Goal: Information Seeking & Learning: Learn about a topic

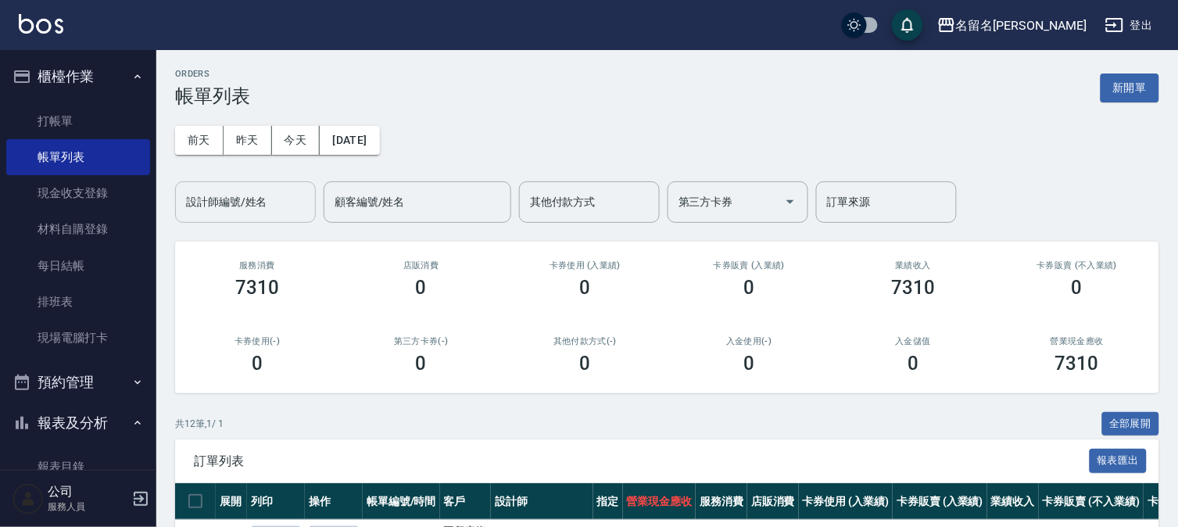
click at [274, 213] on div "設計師編號/姓名" at bounding box center [245, 201] width 141 height 41
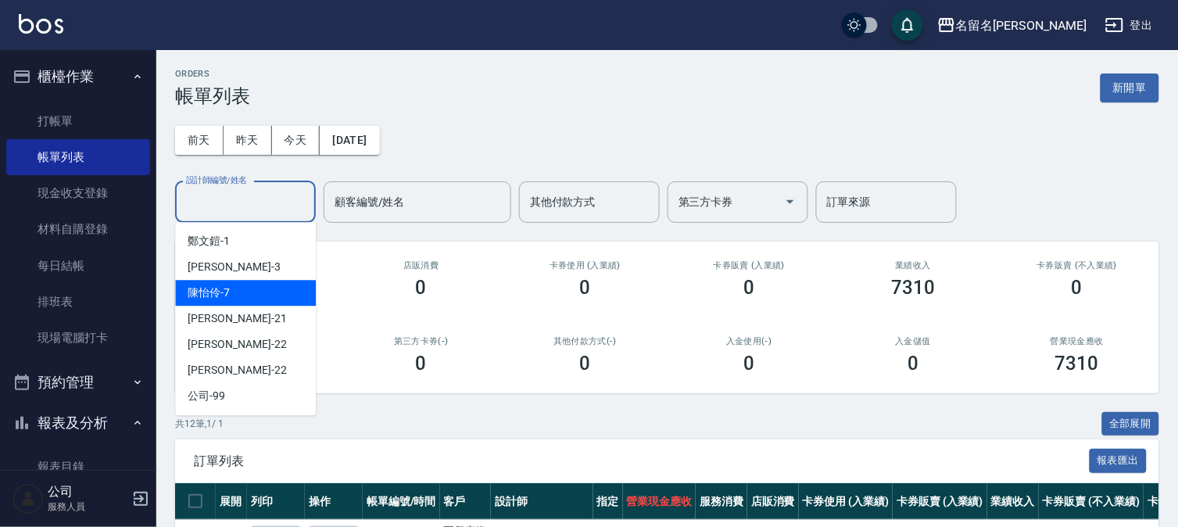
click at [275, 290] on div "陳怡伶 -7" at bounding box center [245, 293] width 141 height 26
type input "陳怡伶-7"
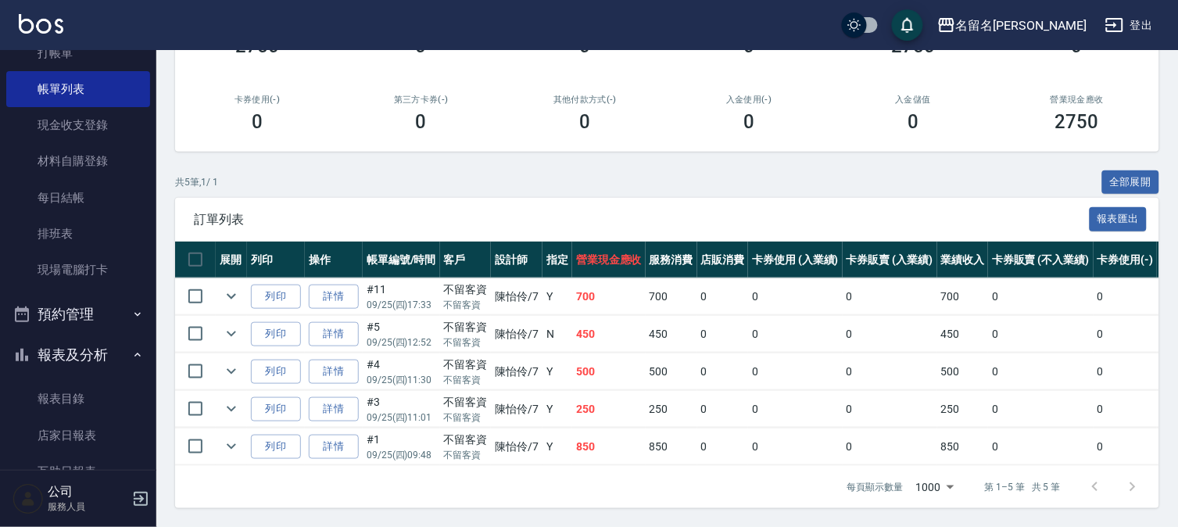
scroll to position [260, 0]
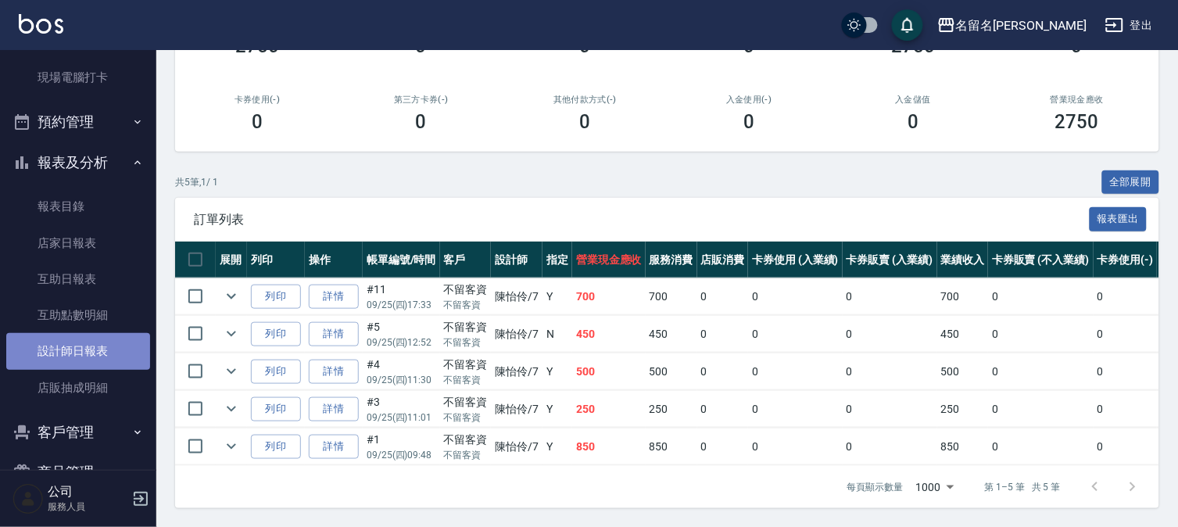
click at [87, 356] on link "設計師日報表" at bounding box center [78, 351] width 144 height 36
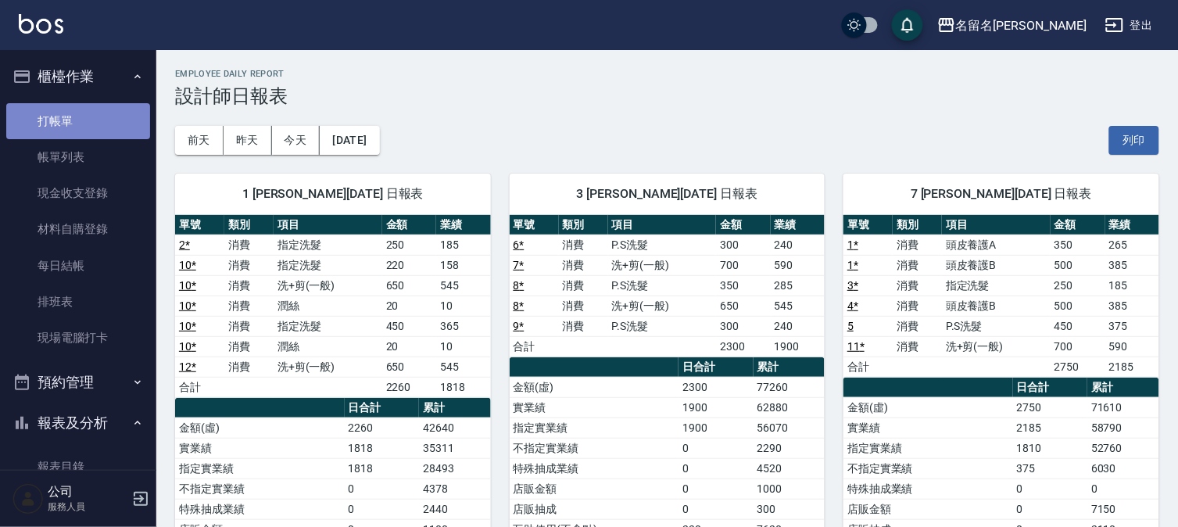
click at [99, 124] on link "打帳單" at bounding box center [78, 121] width 144 height 36
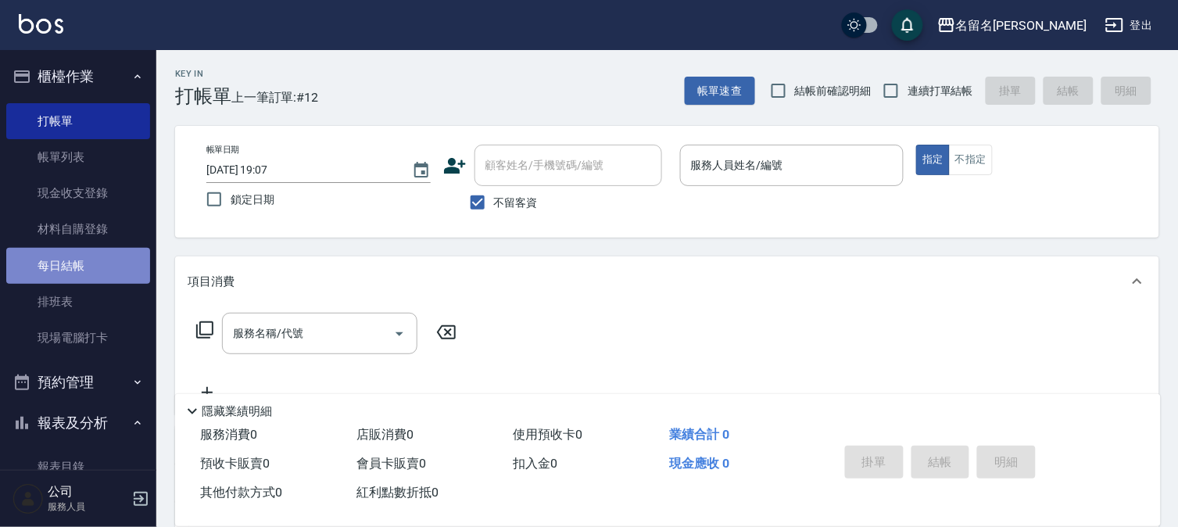
click at [114, 268] on link "每日結帳" at bounding box center [78, 266] width 144 height 36
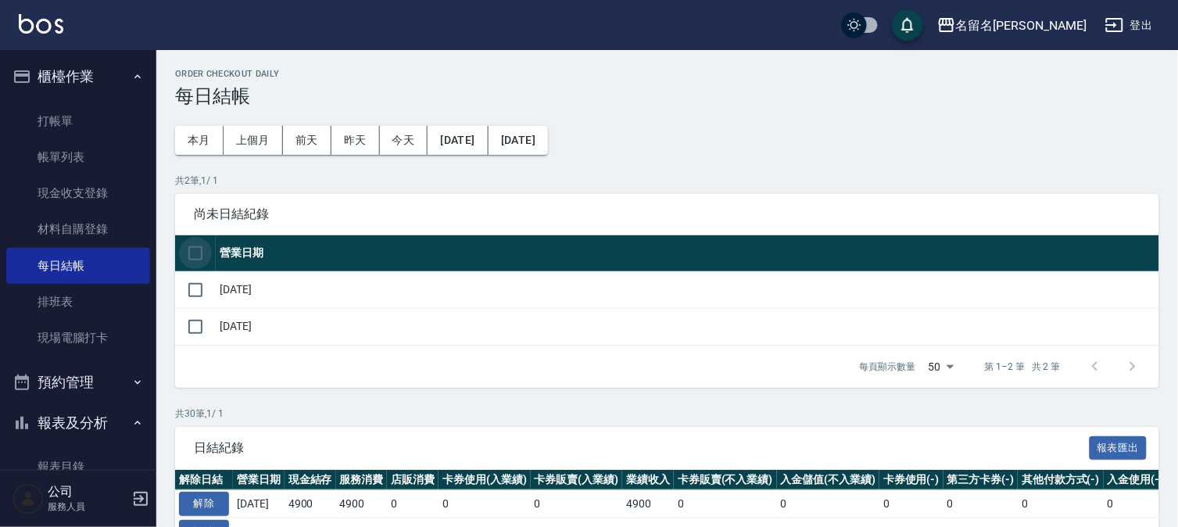
click at [197, 250] on input "checkbox" at bounding box center [195, 253] width 33 height 33
checkbox input "true"
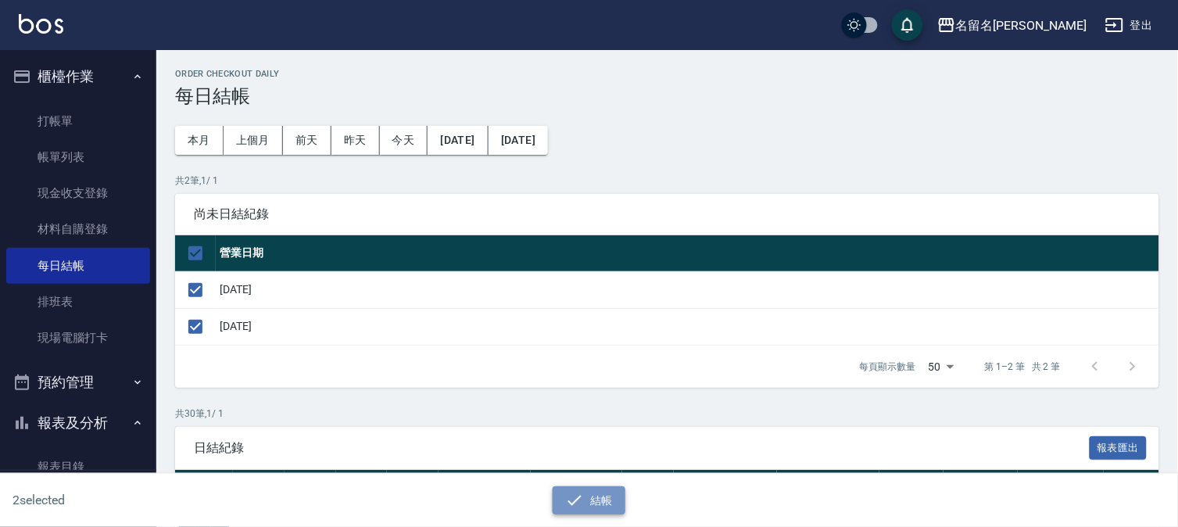
click at [583, 493] on icon "button" at bounding box center [574, 500] width 19 height 19
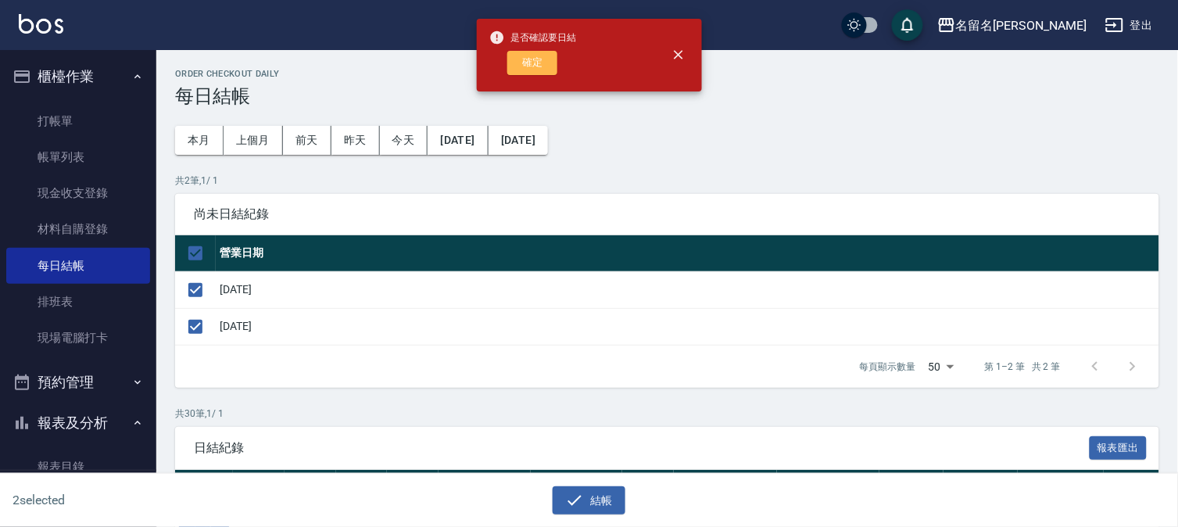
click at [541, 64] on button "確定" at bounding box center [532, 63] width 50 height 24
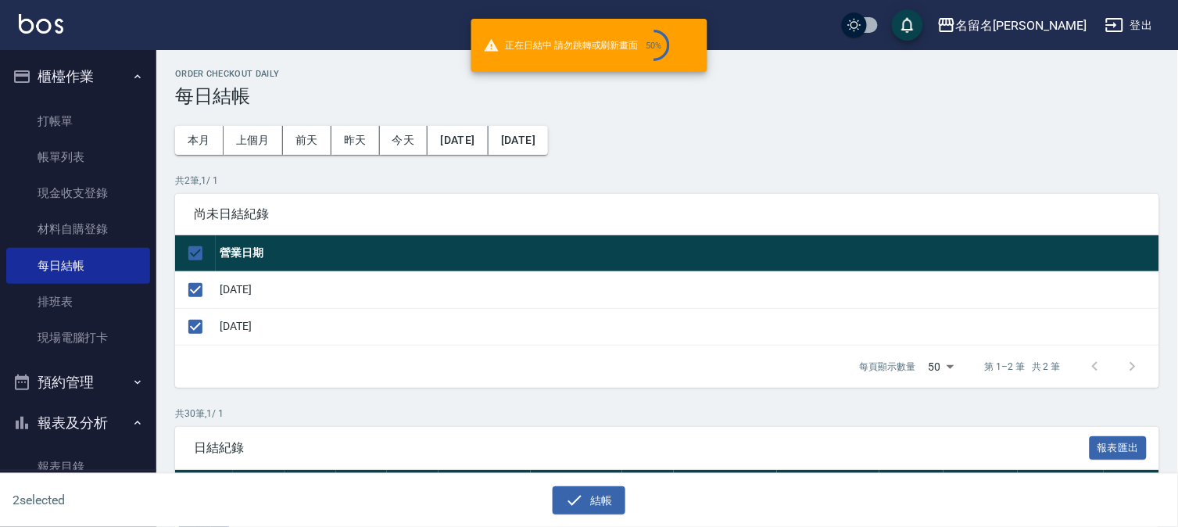
checkbox input "false"
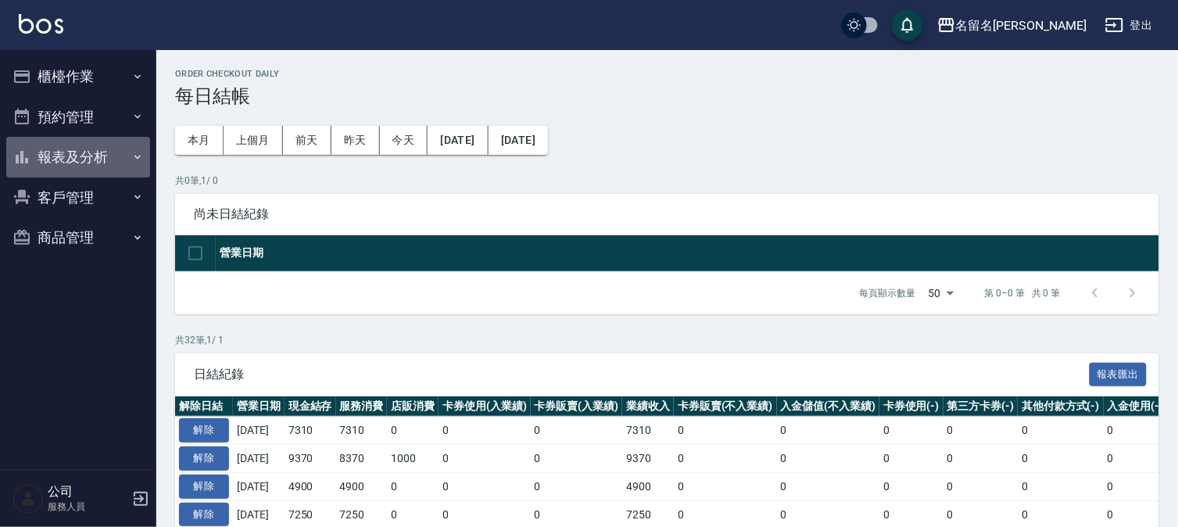
click at [81, 158] on button "報表及分析" at bounding box center [78, 157] width 144 height 41
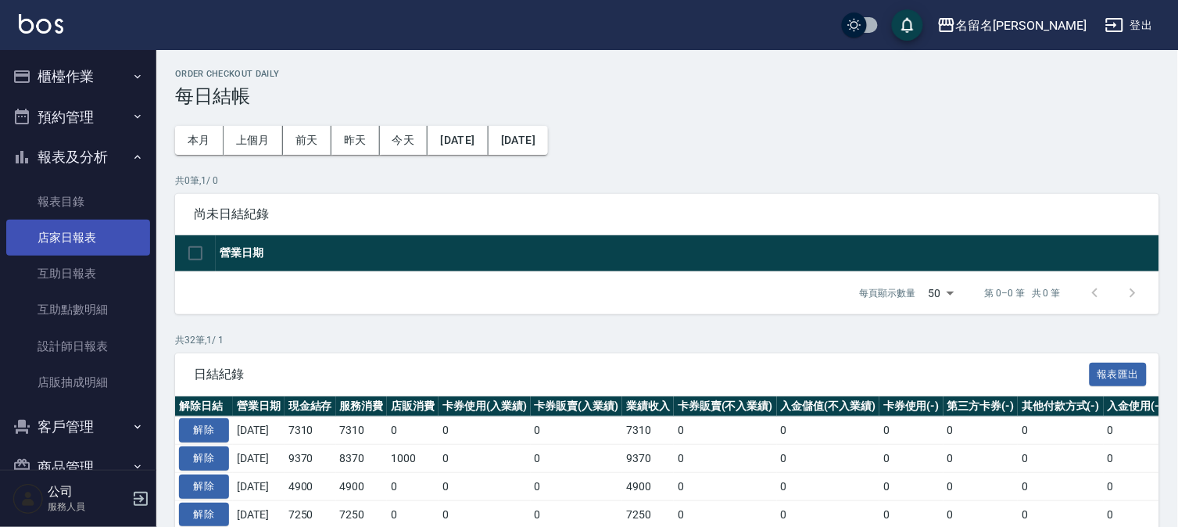
scroll to position [35, 0]
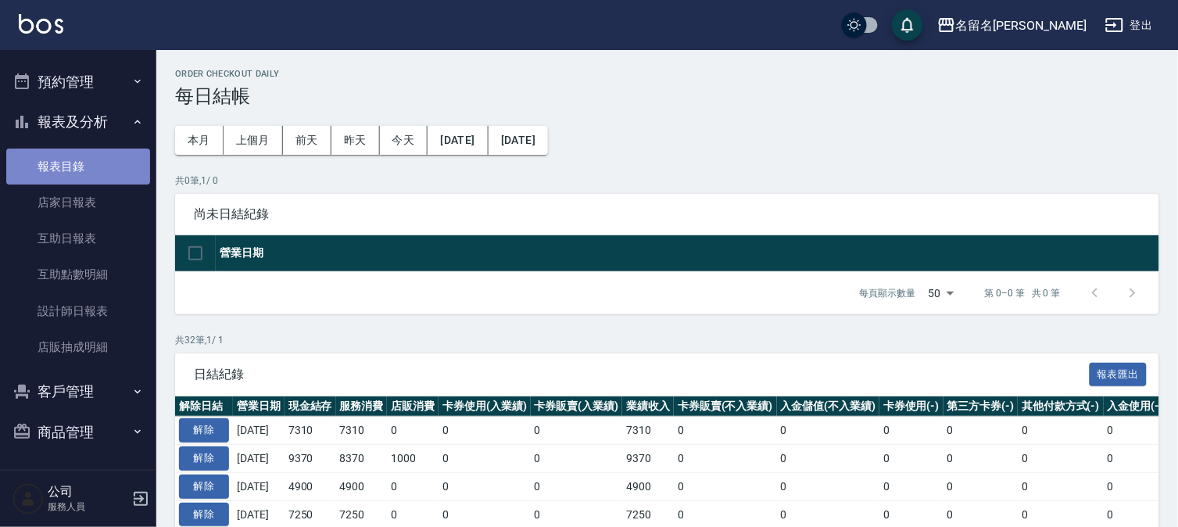
click at [88, 163] on link "報表目錄" at bounding box center [78, 167] width 144 height 36
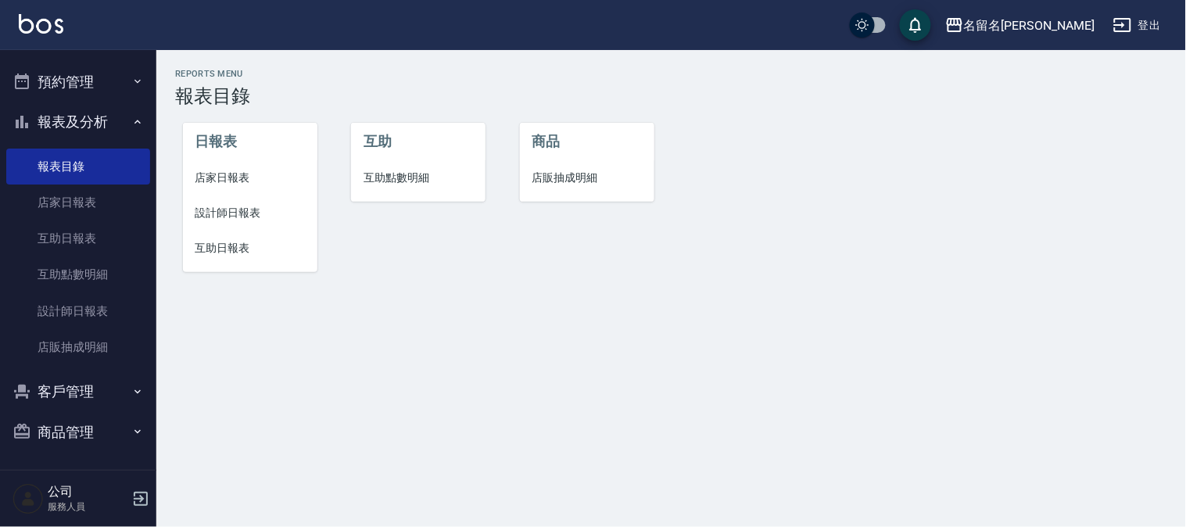
click at [235, 183] on span "店家日報表" at bounding box center [249, 178] width 109 height 16
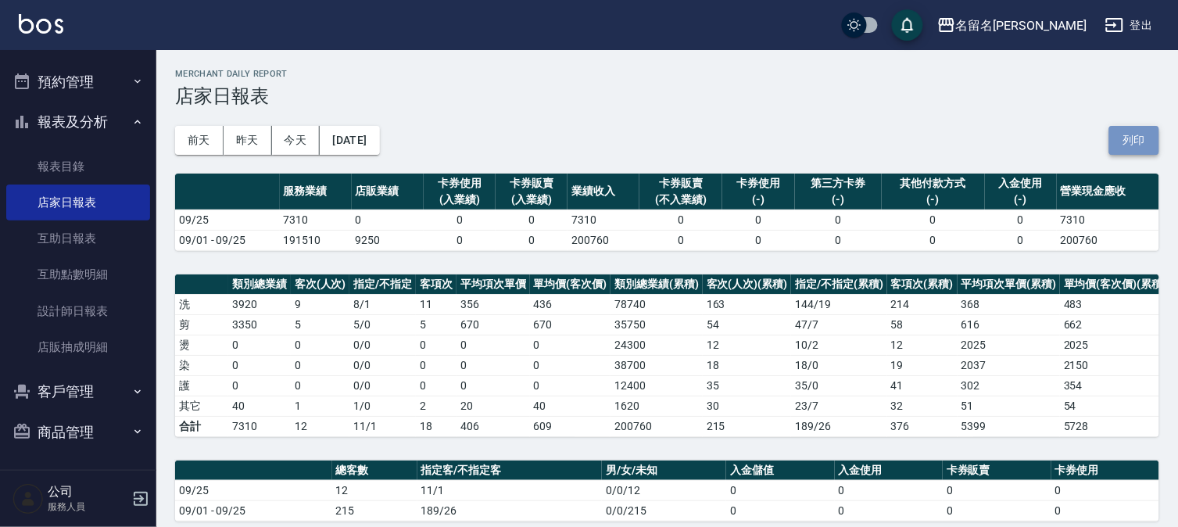
click at [1132, 138] on button "列印" at bounding box center [1134, 140] width 50 height 29
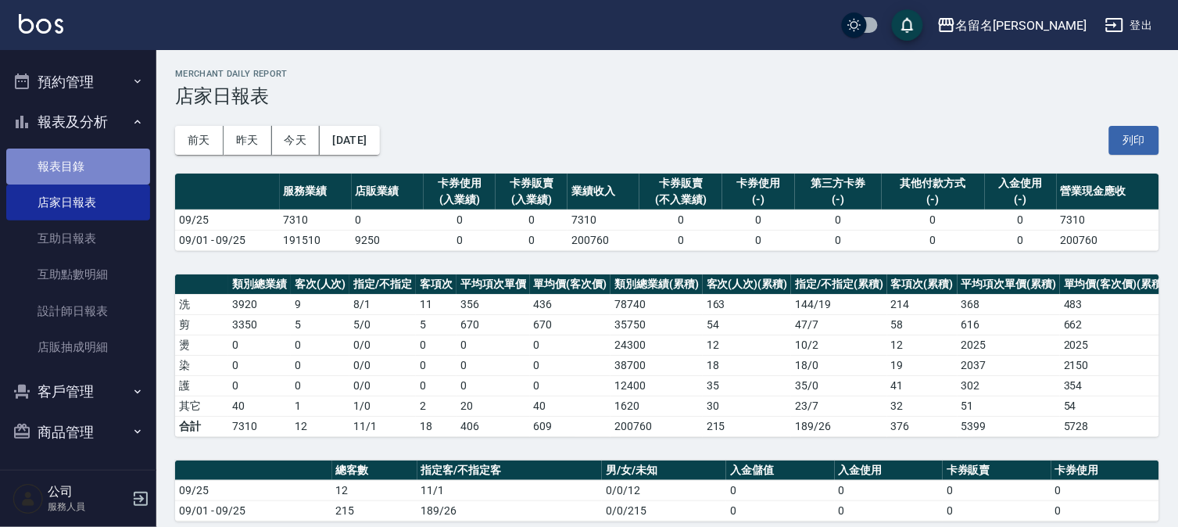
click at [80, 164] on link "報表目錄" at bounding box center [78, 167] width 144 height 36
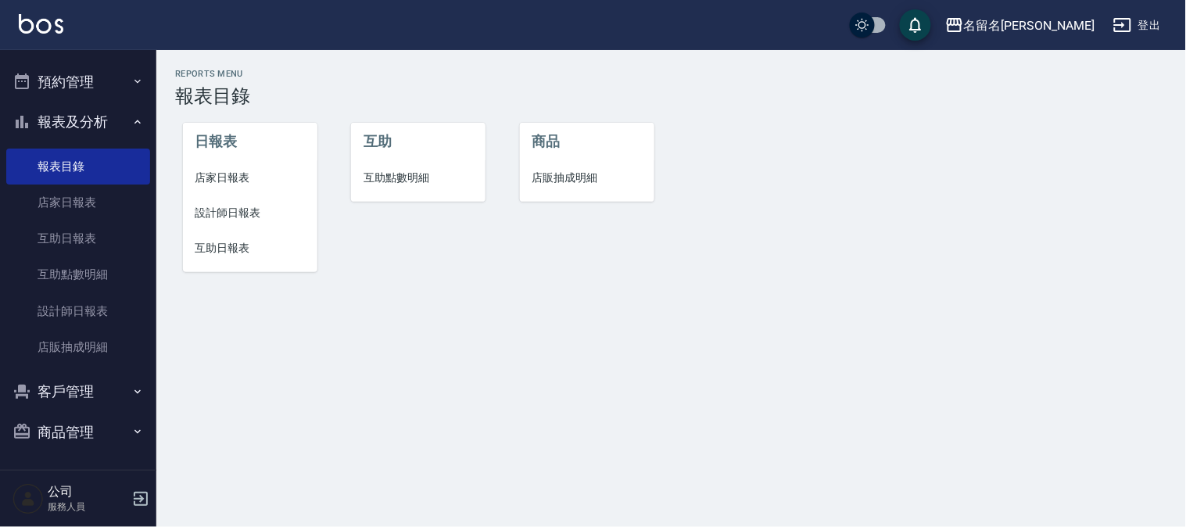
click at [224, 208] on span "設計師日報表" at bounding box center [249, 213] width 109 height 16
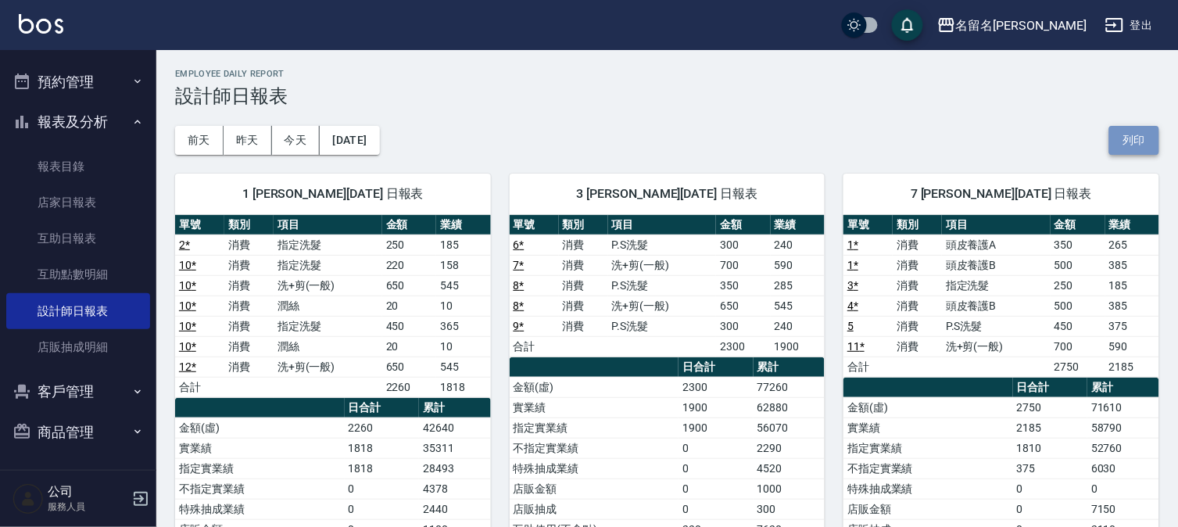
drag, startPoint x: 1130, startPoint y: 128, endPoint x: 908, endPoint y: 463, distance: 401.6
click at [1130, 128] on button "列印" at bounding box center [1134, 140] width 50 height 29
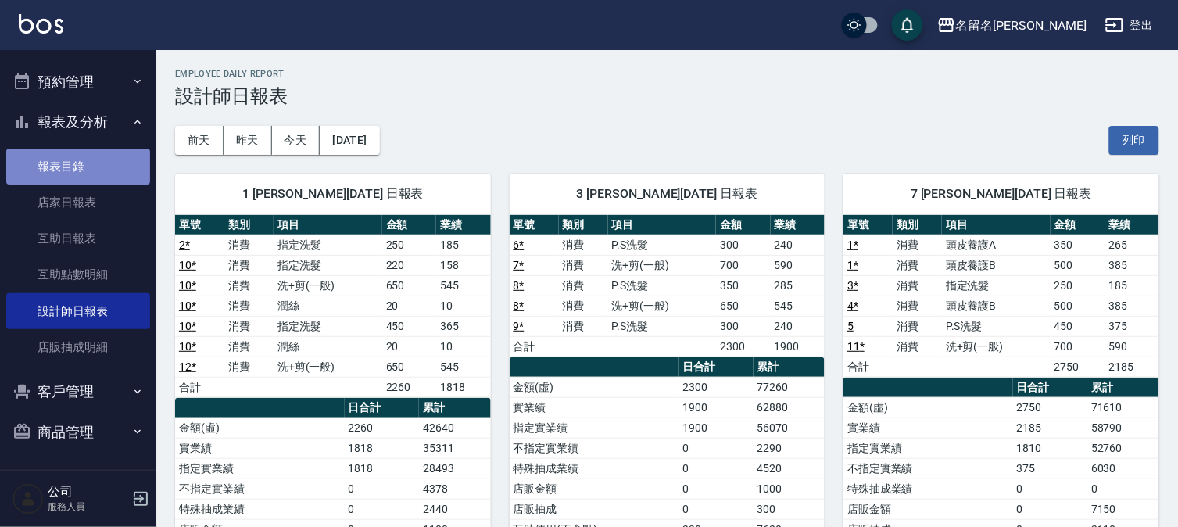
click at [80, 162] on link "報表目錄" at bounding box center [78, 167] width 144 height 36
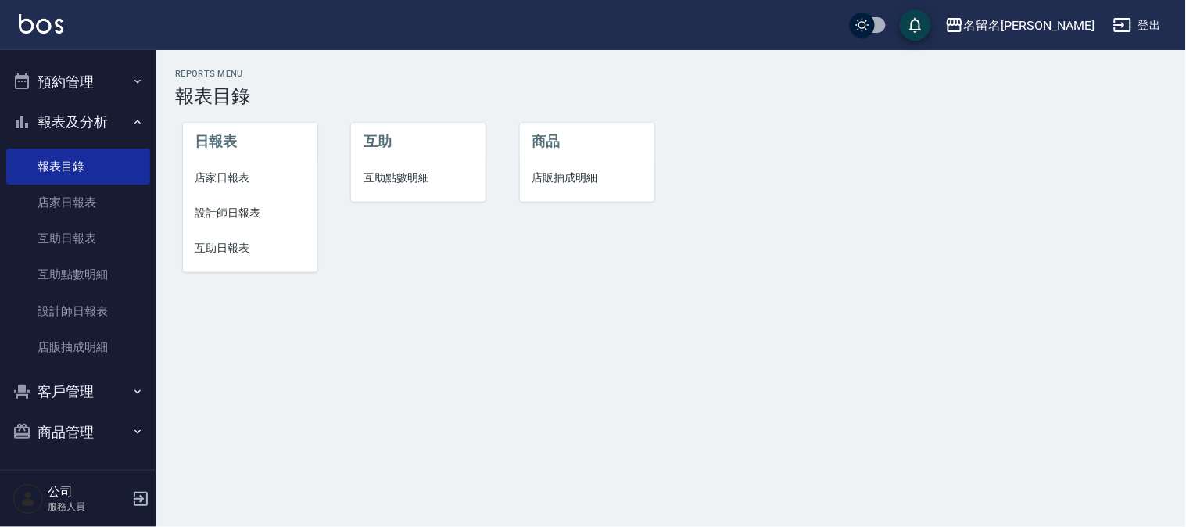
click at [249, 244] on span "互助日報表" at bounding box center [249, 248] width 109 height 16
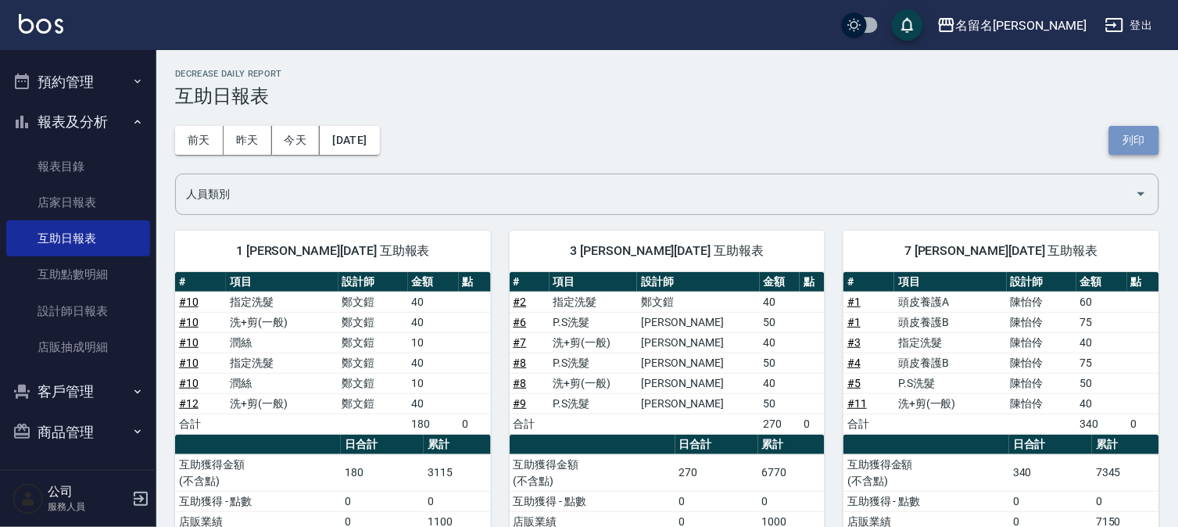
click at [1130, 137] on button "列印" at bounding box center [1134, 140] width 50 height 29
